Goal: Task Accomplishment & Management: Manage account settings

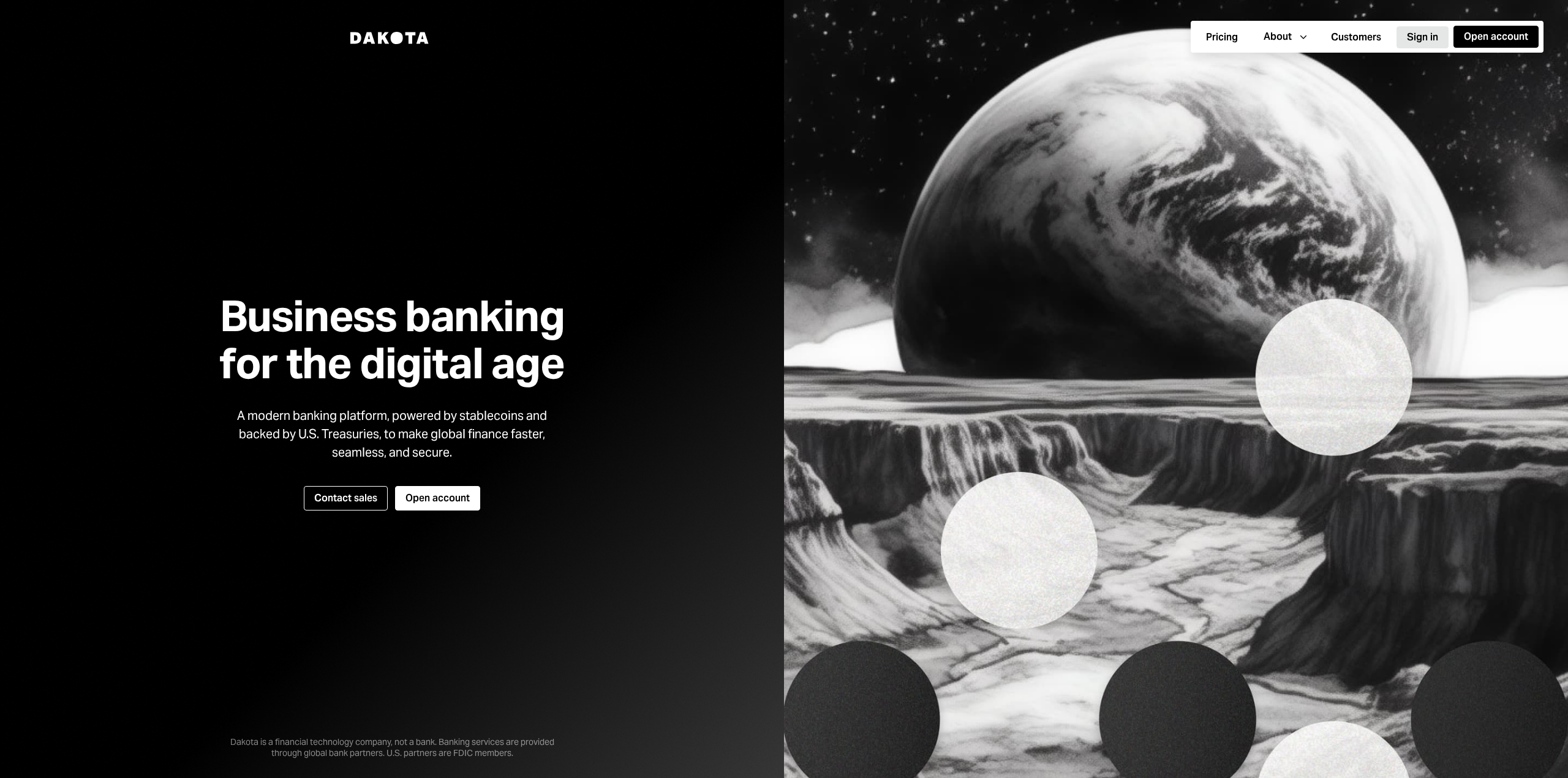
click at [1422, 38] on button "Sign in" at bounding box center [1423, 38] width 52 height 22
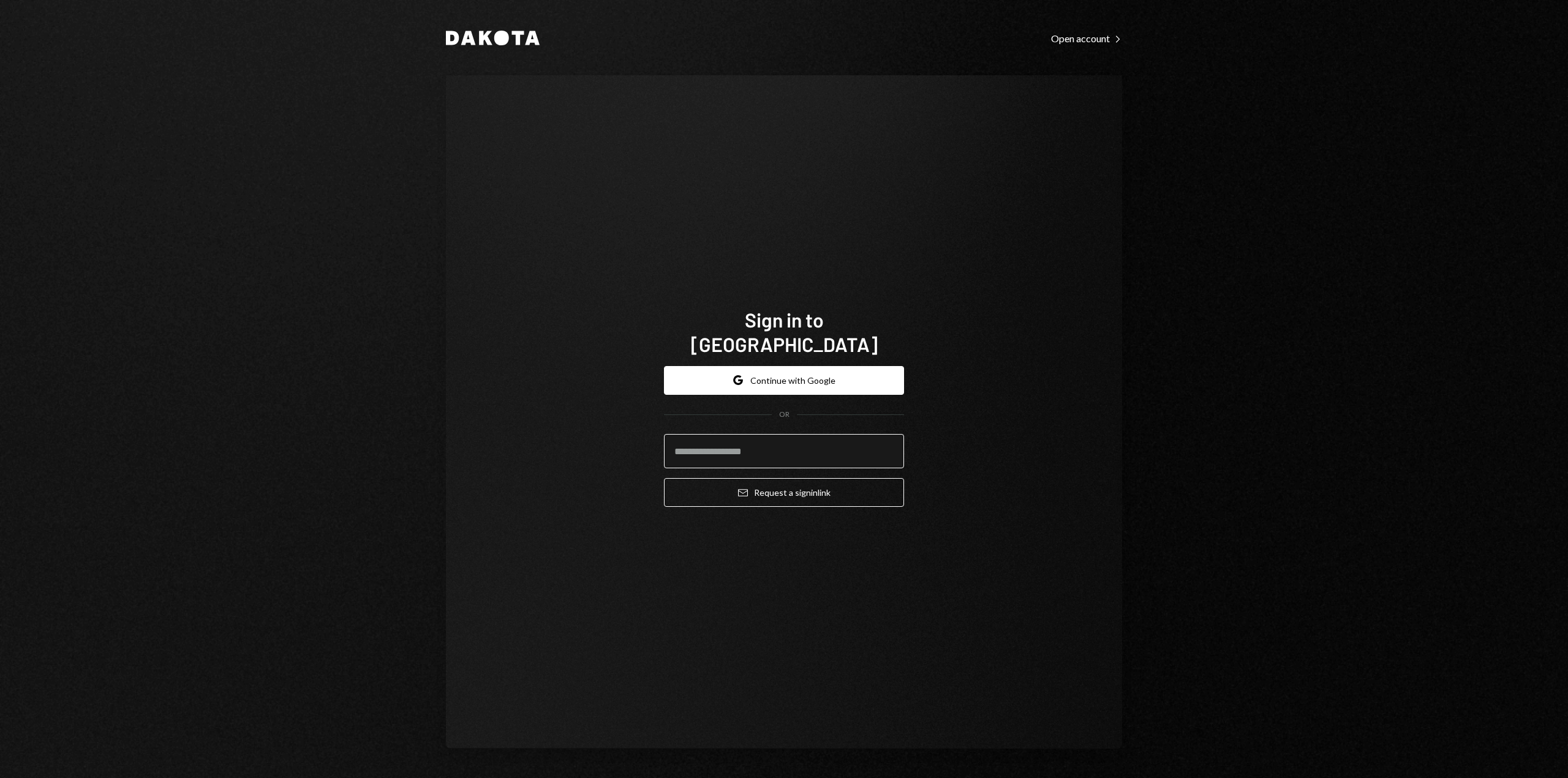
click at [714, 445] on input "email" at bounding box center [784, 451] width 240 height 34
type input "**********"
click at [743, 488] on icon "Email" at bounding box center [743, 492] width 10 height 10
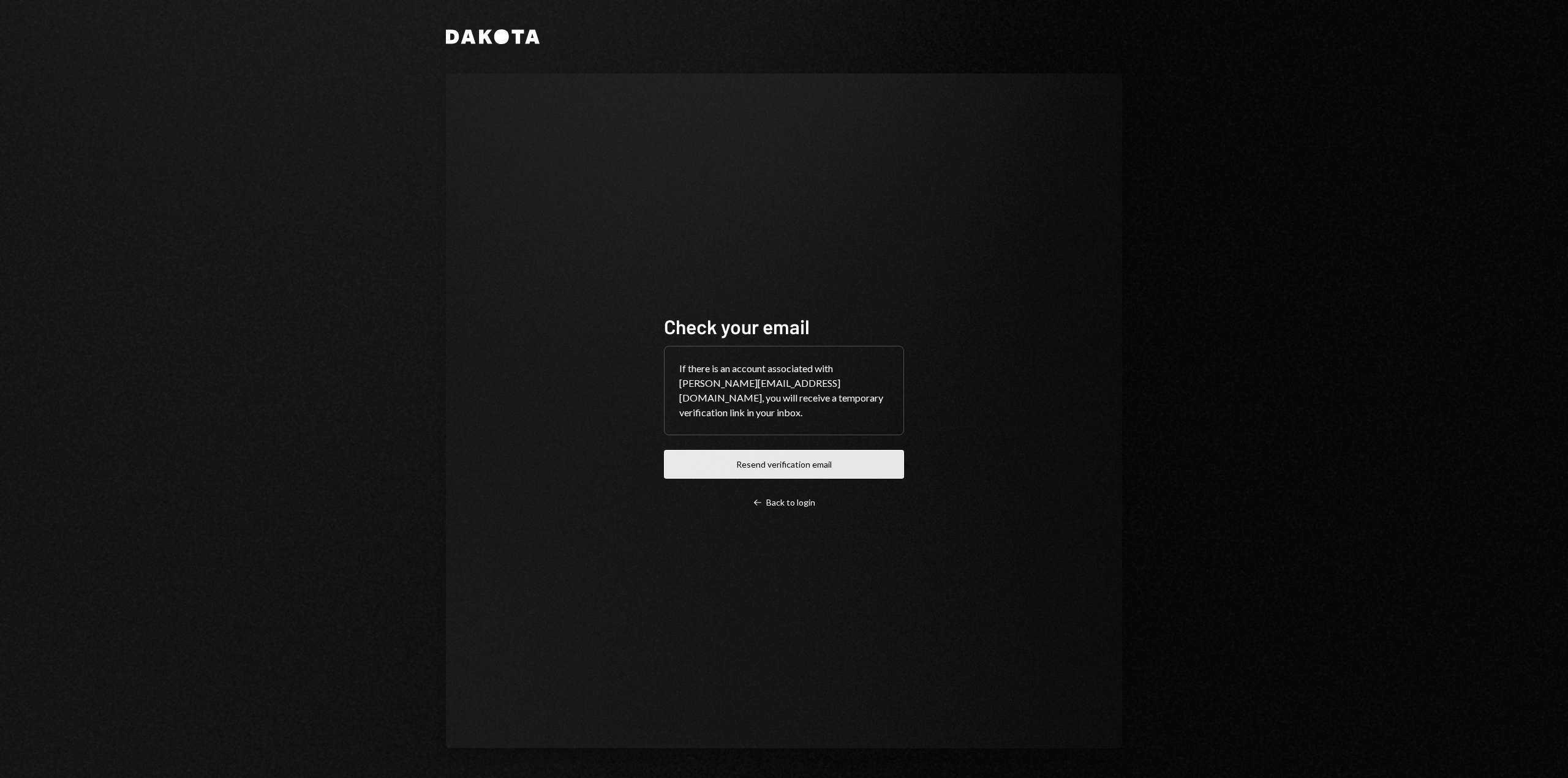
click at [862, 461] on button "Resend verification email" at bounding box center [784, 464] width 240 height 29
click at [777, 509] on div "Check your email If there is an account associated with sonika+horizen@autonomo…" at bounding box center [784, 411] width 269 height 292
click at [778, 502] on div "Left Arrow Back to login" at bounding box center [784, 502] width 62 height 11
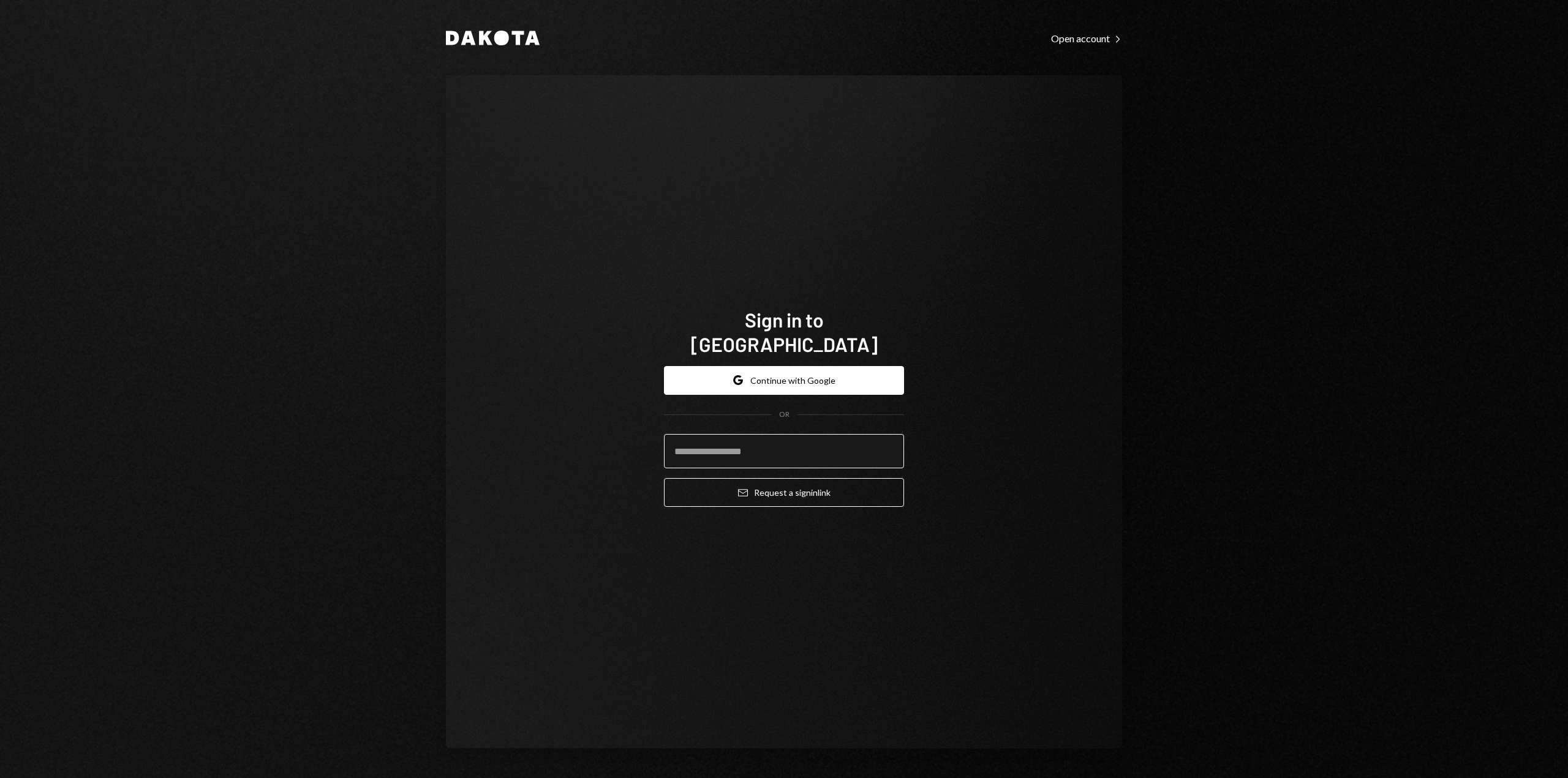
click at [761, 442] on input "email" at bounding box center [784, 451] width 240 height 34
type input "**********"
click at [768, 478] on button "Email Request a sign in link" at bounding box center [784, 492] width 240 height 29
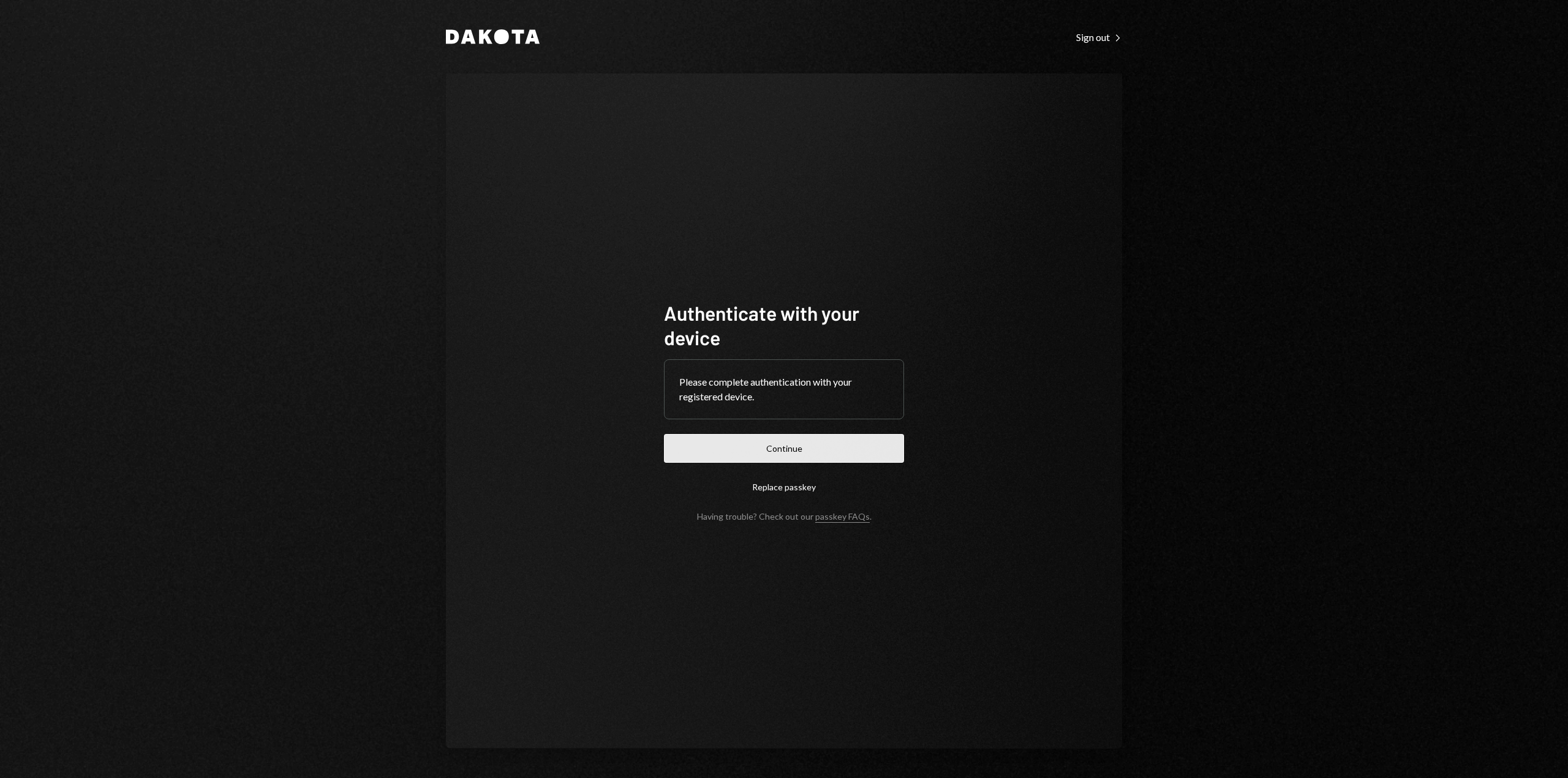
click at [813, 445] on button "Continue" at bounding box center [784, 448] width 240 height 29
click at [731, 441] on button "Continue" at bounding box center [784, 448] width 240 height 29
click at [727, 448] on button "Continue" at bounding box center [784, 448] width 240 height 29
click at [843, 446] on button "Continue" at bounding box center [784, 448] width 240 height 29
click at [793, 443] on button "Continue" at bounding box center [784, 448] width 240 height 29
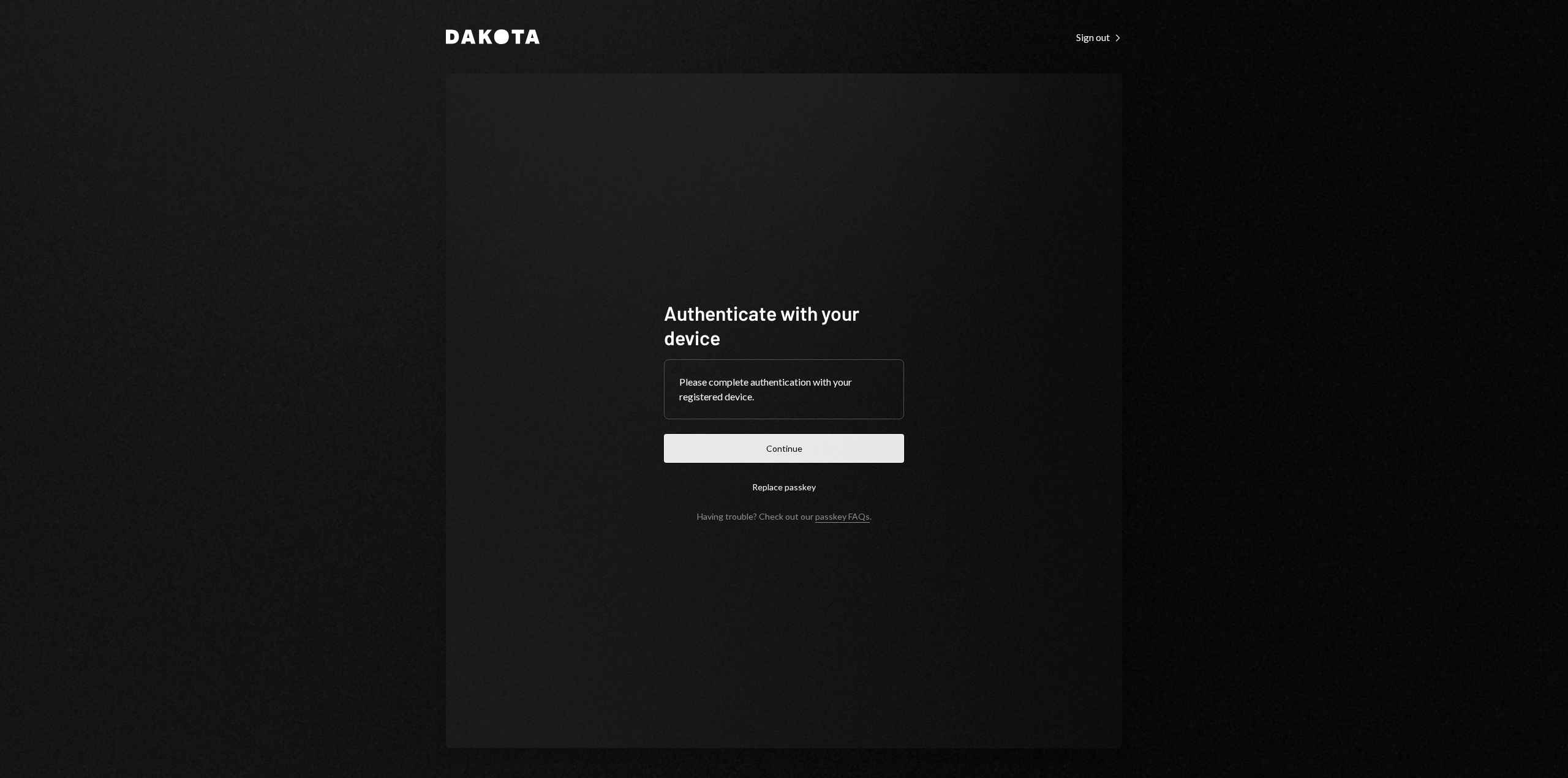
click at [764, 448] on button "Continue" at bounding box center [784, 448] width 240 height 29
click at [730, 463] on form "Authenticate with your device Please complete authentication with your register…" at bounding box center [784, 411] width 240 height 221
click at [716, 448] on button "Continue" at bounding box center [784, 448] width 240 height 29
click at [1088, 43] on div "Dakota Sign out Right Caret" at bounding box center [784, 36] width 676 height 15
click at [1096, 28] on div "Dakota Sign out Right Caret Authenticate with your device Please complete authe…" at bounding box center [784, 389] width 735 height 778
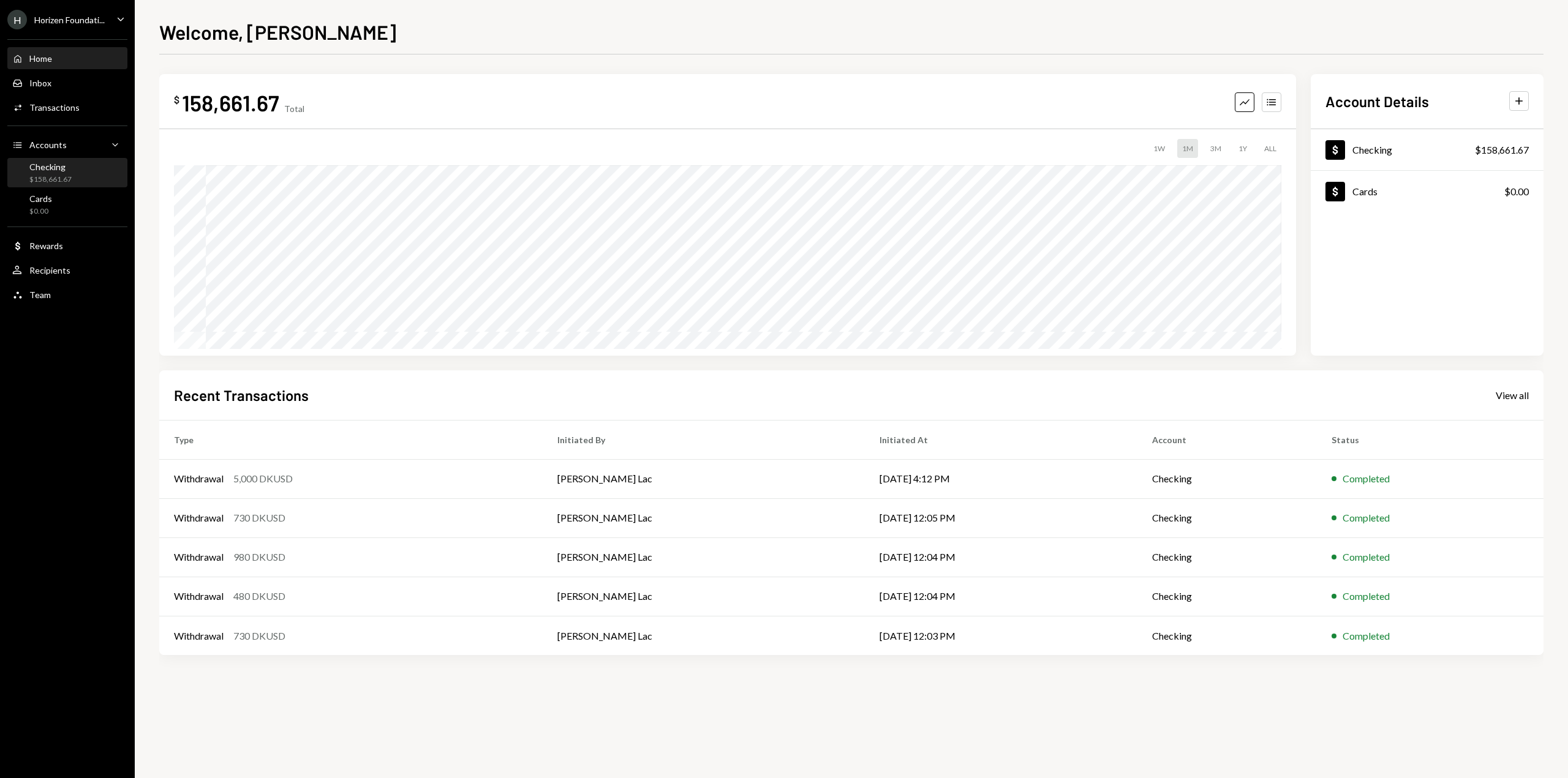
click at [72, 178] on div "Checking $158,661.67" at bounding box center [68, 173] width 110 height 23
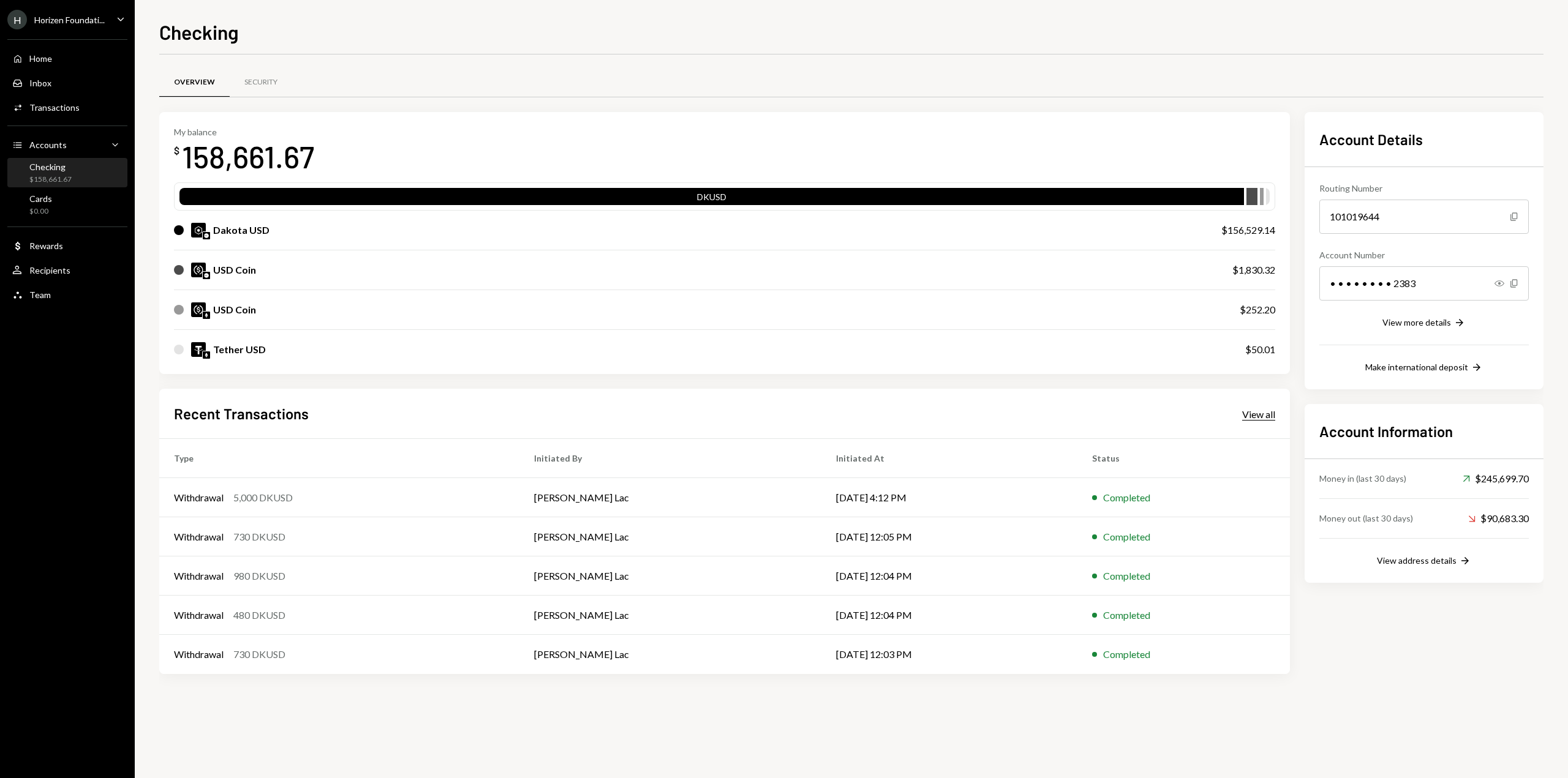
click at [1256, 415] on div "View all" at bounding box center [1258, 414] width 33 height 12
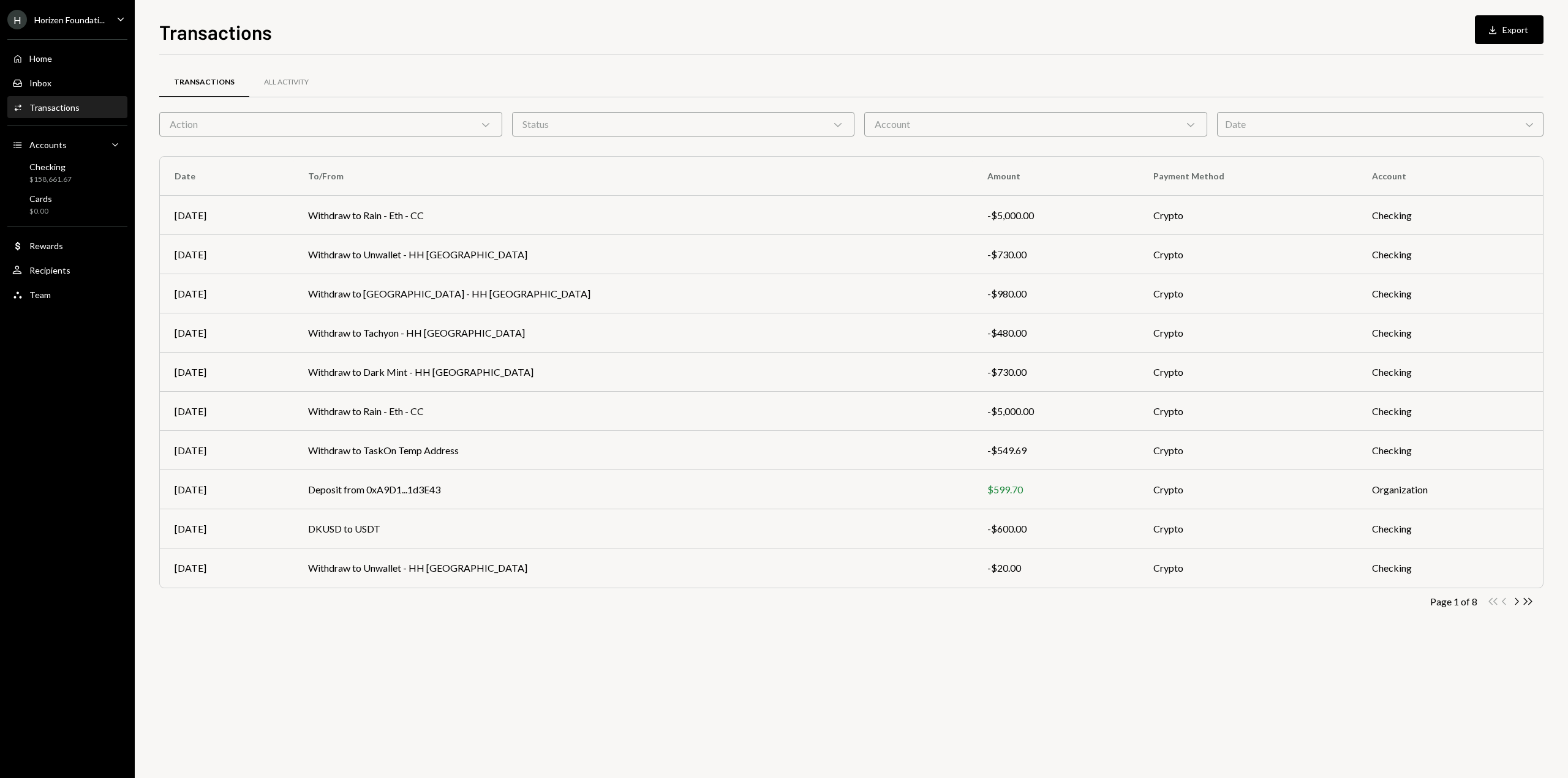
click at [1251, 128] on div "Date Chevron Down" at bounding box center [1380, 125] width 327 height 25
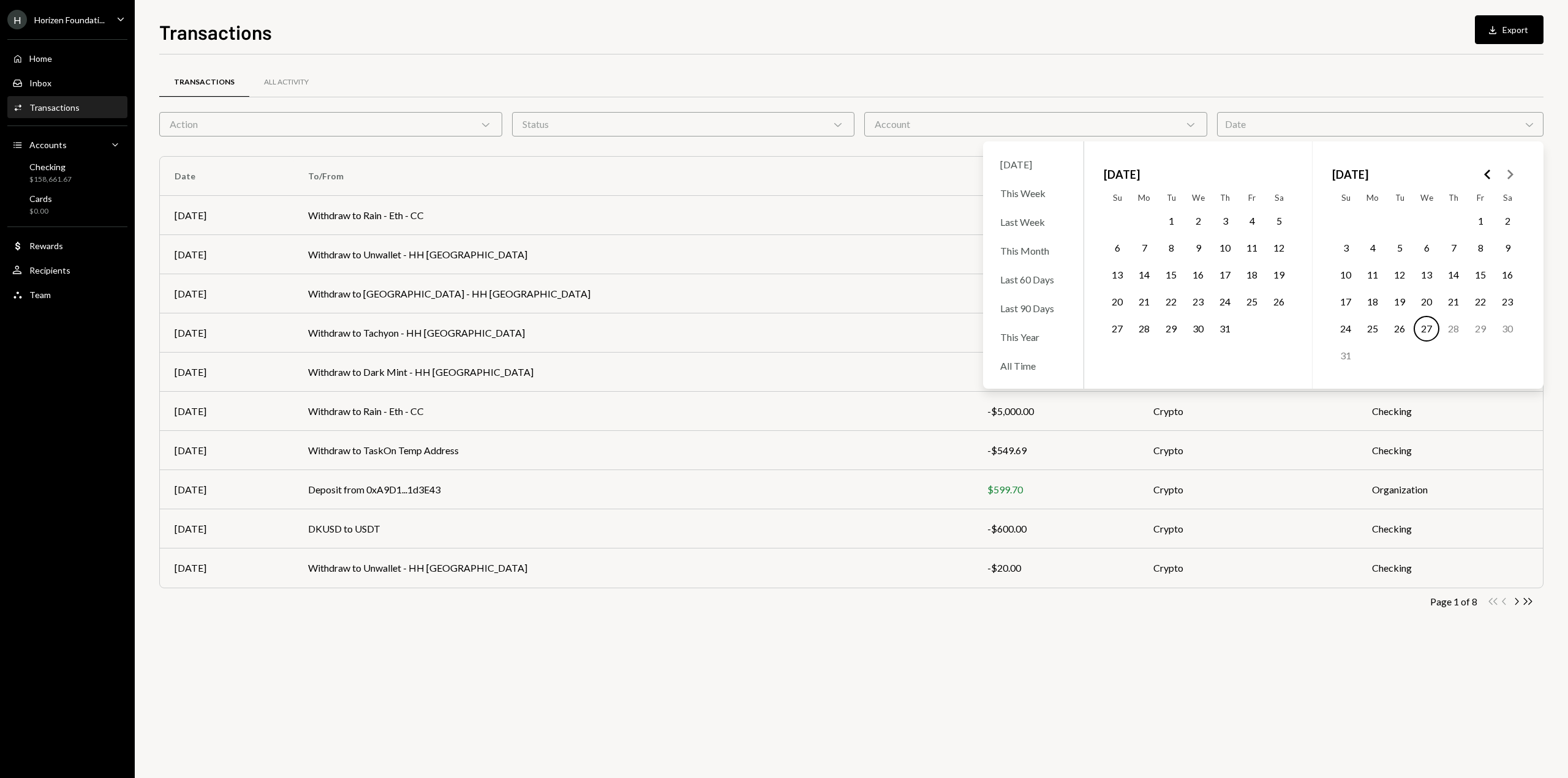
click at [1173, 221] on button "1" at bounding box center [1171, 221] width 26 height 26
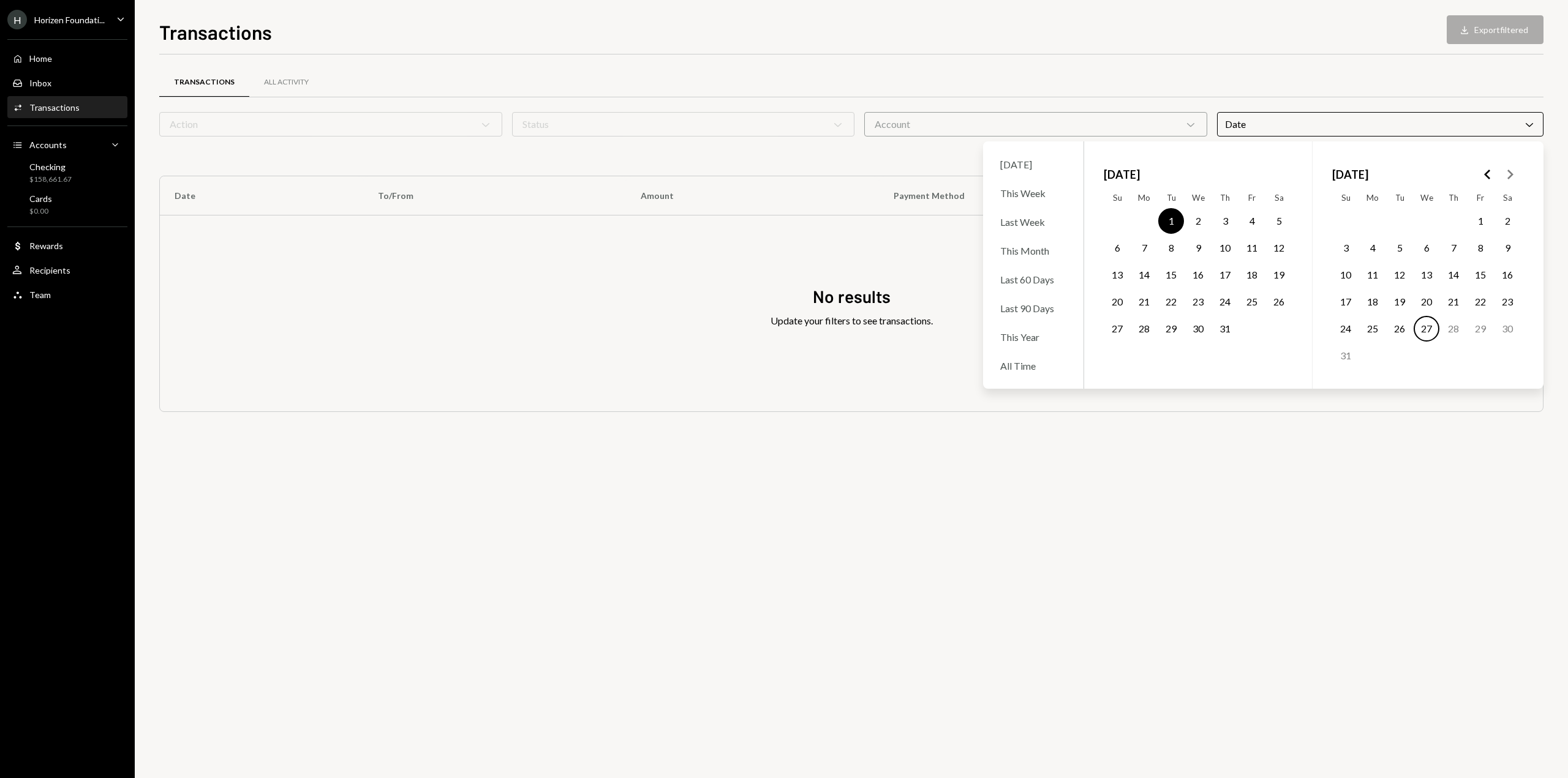
click at [1428, 328] on button "27" at bounding box center [1426, 329] width 26 height 26
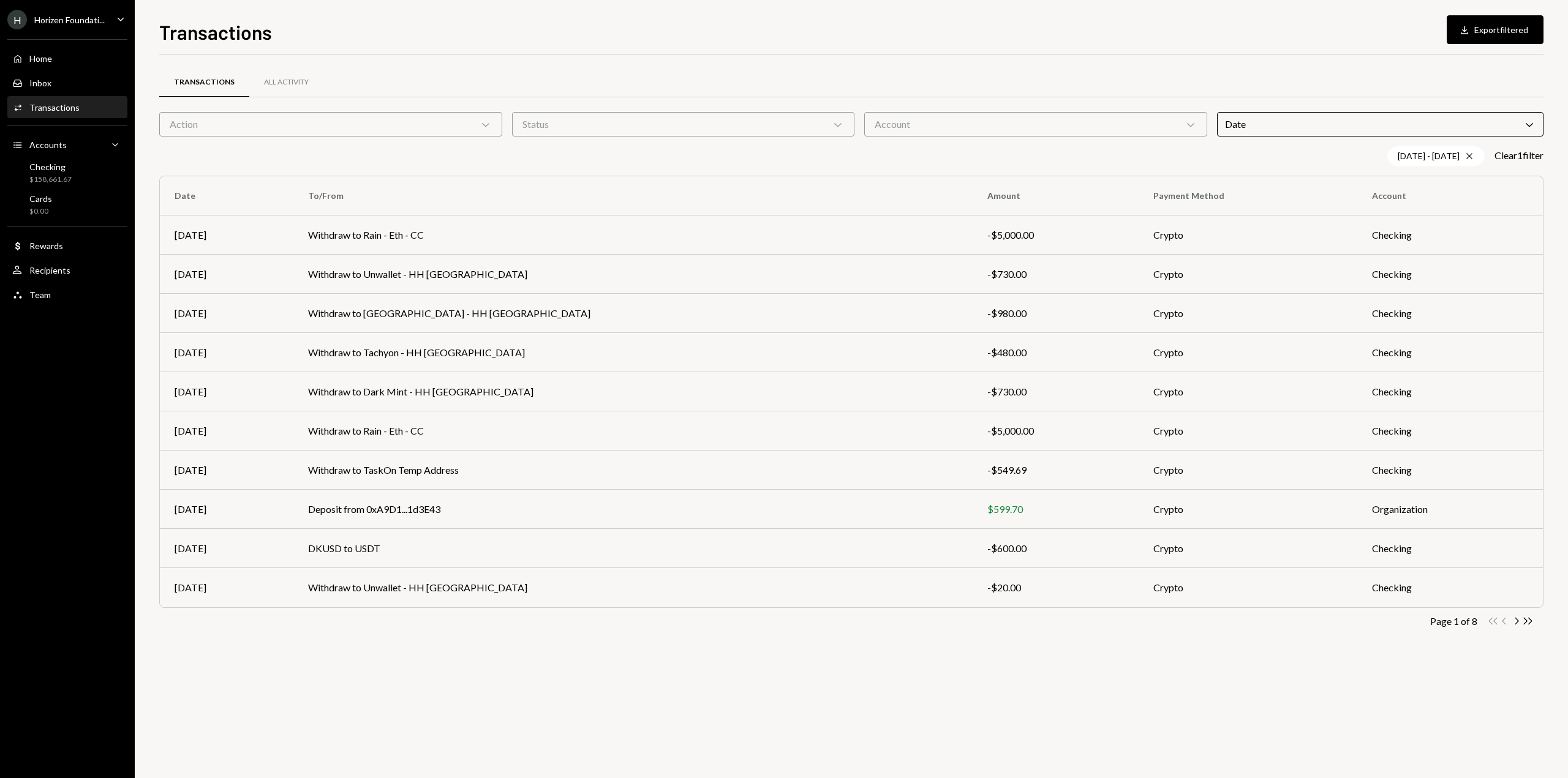
click at [1453, 81] on div "Transactions All Activity" at bounding box center [851, 82] width 1384 height 31
click at [1501, 32] on button "Download Export filtered" at bounding box center [1495, 30] width 97 height 29
click at [861, 629] on div "Transactions All Activity Action Chevron Down Status Chevron Down Account Chevr…" at bounding box center [851, 366] width 1384 height 585
